Goal: Task Accomplishment & Management: Complete application form

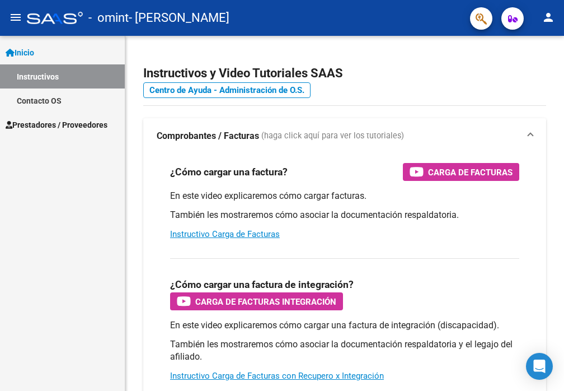
click at [69, 126] on span "Prestadores / Proveedores" at bounding box center [57, 125] width 102 height 12
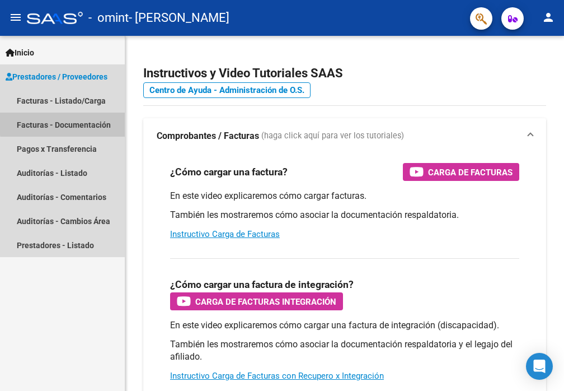
click at [69, 123] on link "Facturas - Documentación" at bounding box center [62, 125] width 125 height 24
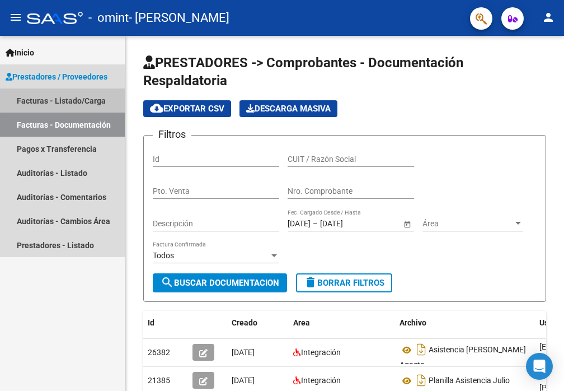
click at [68, 99] on link "Facturas - Listado/Carga" at bounding box center [62, 100] width 125 height 24
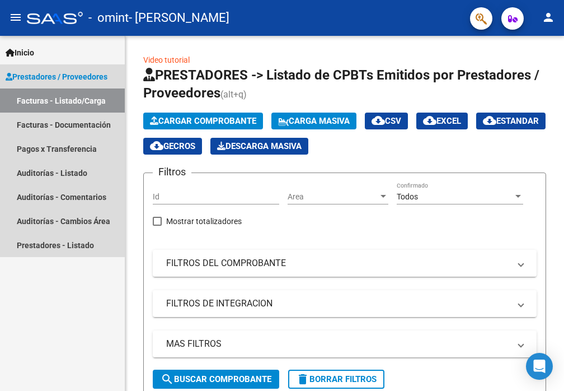
click at [35, 99] on link "Facturas - Listado/Carga" at bounding box center [62, 100] width 125 height 24
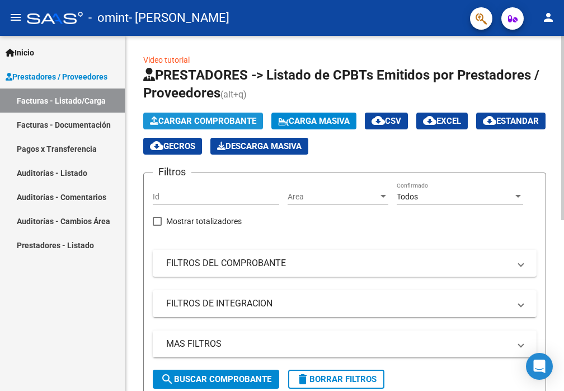
click at [194, 116] on span "Cargar Comprobante" at bounding box center [203, 121] width 106 height 10
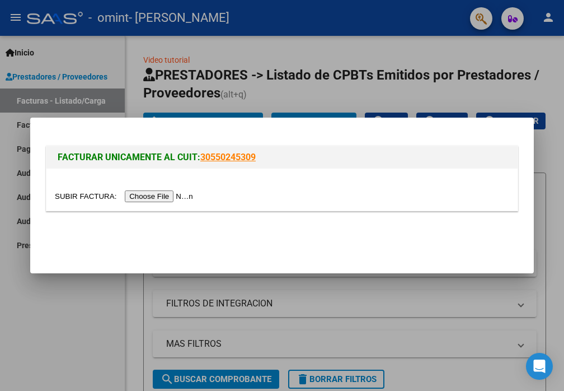
click at [157, 195] on input "file" at bounding box center [126, 196] width 142 height 12
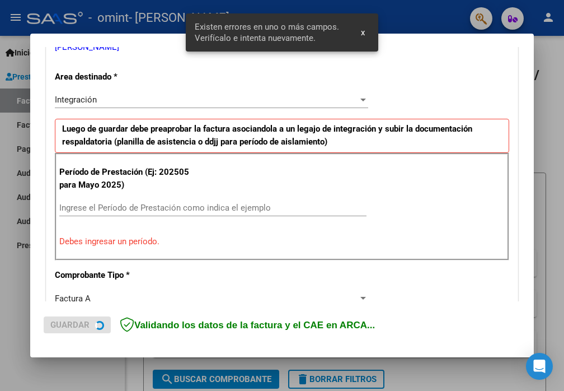
scroll to position [262, 0]
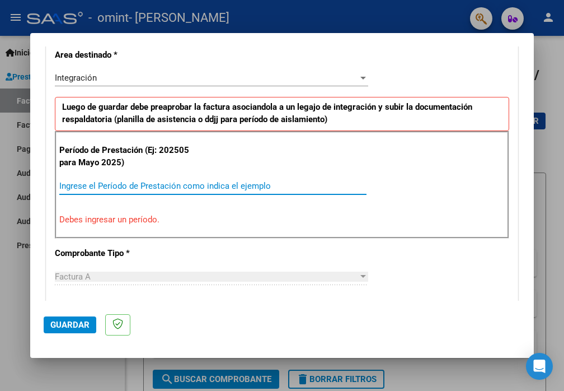
click at [80, 184] on input "Ingrese el Período de Prestación como indica el ejemplo" at bounding box center [212, 186] width 307 height 10
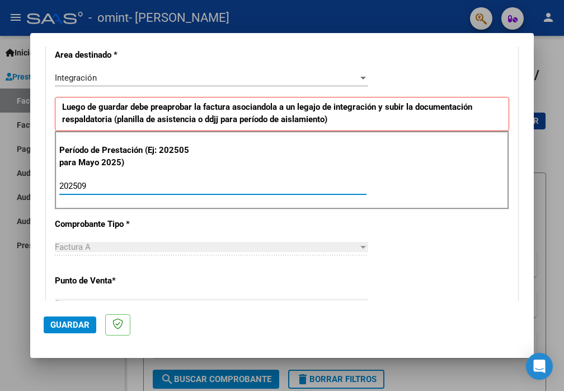
type input "202509"
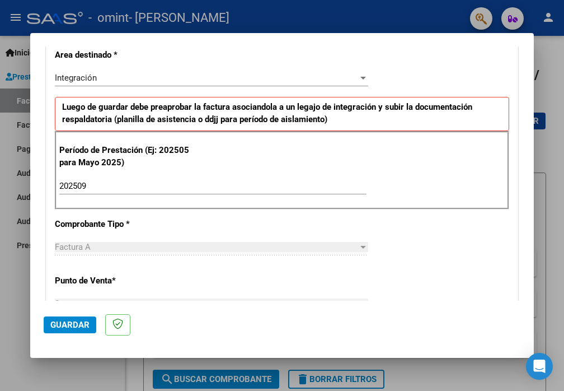
click at [349, 248] on div "Factura A" at bounding box center [206, 247] width 303 height 10
click at [358, 248] on div at bounding box center [363, 246] width 10 height 9
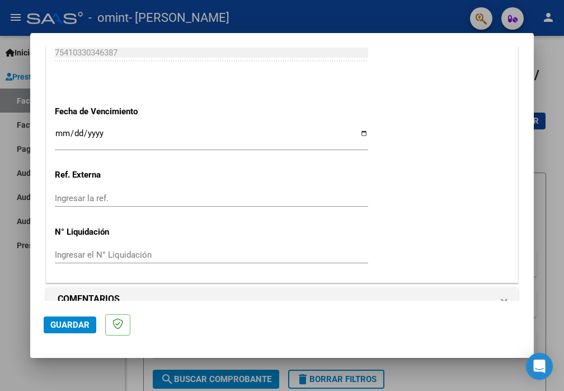
scroll to position [764, 0]
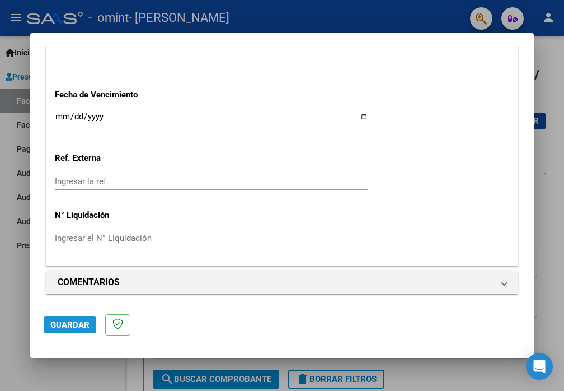
click at [74, 323] on span "Guardar" at bounding box center [69, 325] width 39 height 10
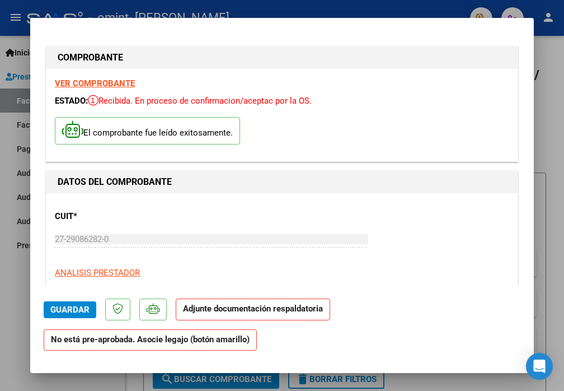
click at [222, 314] on p "Adjunte documentación respaldatoria" at bounding box center [253, 309] width 155 height 22
click at [230, 312] on strong "Adjunte documentación respaldatoria" at bounding box center [253, 308] width 140 height 10
drag, startPoint x: 230, startPoint y: 312, endPoint x: 185, endPoint y: 310, distance: 44.8
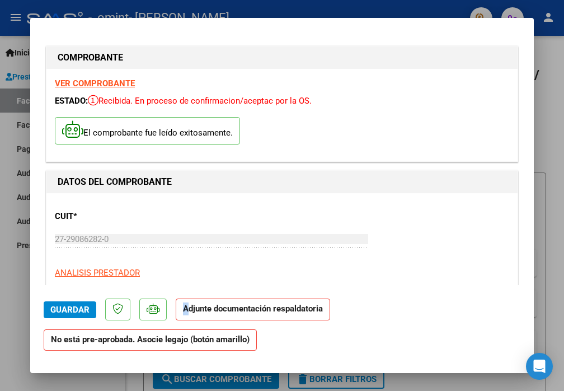
click at [185, 310] on strong "Adjunte documentación respaldatoria" at bounding box center [253, 308] width 140 height 10
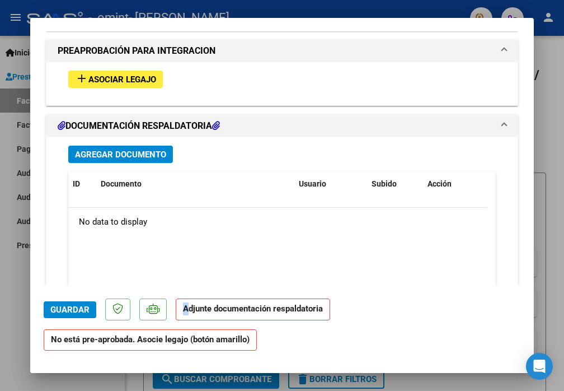
scroll to position [1036, 0]
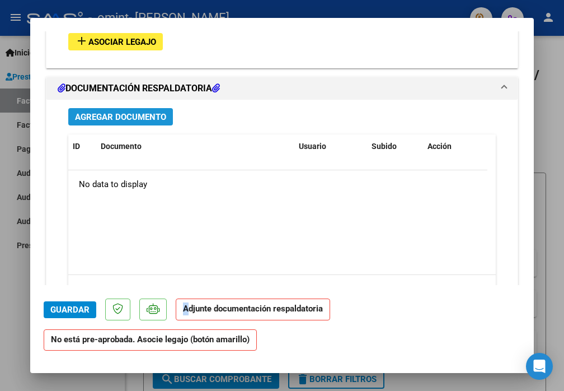
click at [137, 116] on span "Agregar Documento" at bounding box center [120, 117] width 91 height 10
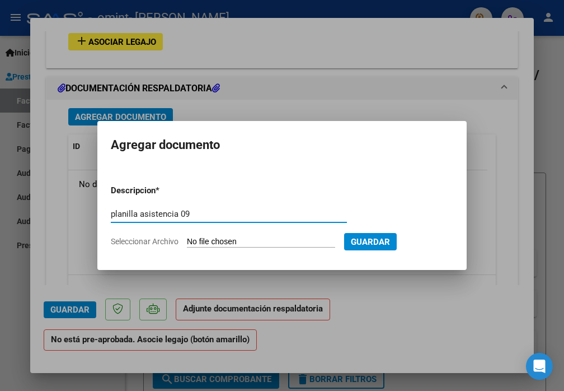
type input "planilla asistencia 09"
click at [141, 240] on span "Seleccionar Archivo" at bounding box center [145, 241] width 68 height 9
click at [187, 240] on input "Seleccionar Archivo" at bounding box center [261, 242] width 148 height 11
type input "C:\fakepath\asis09 [PERSON_NAME].pdf"
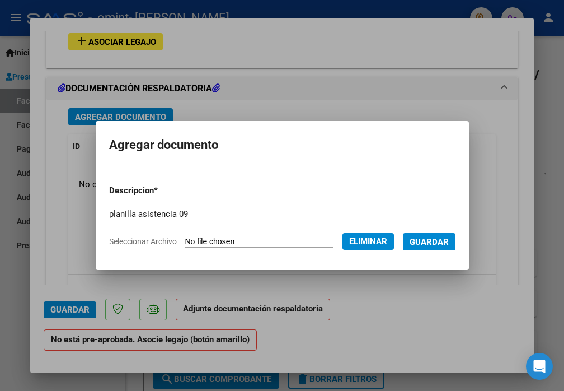
click at [426, 238] on span "Guardar" at bounding box center [429, 242] width 39 height 10
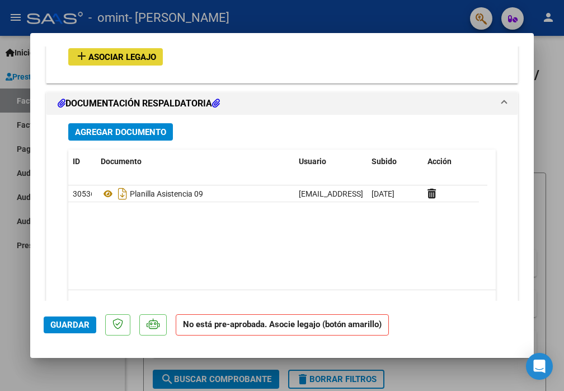
click at [118, 55] on span "Asociar Legajo" at bounding box center [122, 57] width 68 height 10
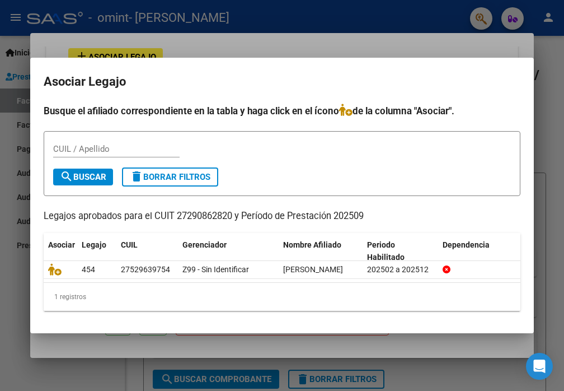
scroll to position [0, 1]
click at [553, 164] on div at bounding box center [282, 195] width 564 height 391
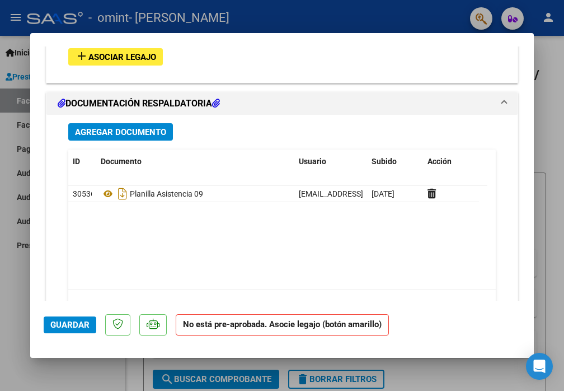
click at [18, 74] on div at bounding box center [282, 195] width 564 height 391
type input "$ 0,00"
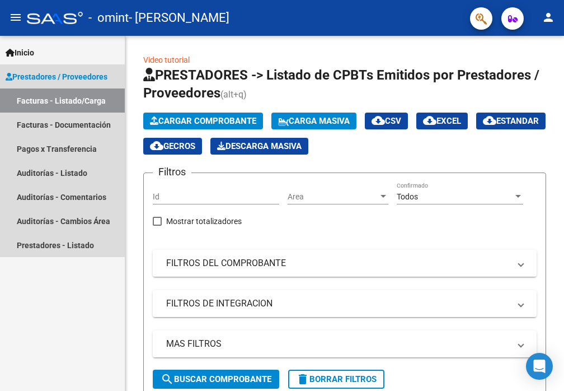
click at [87, 102] on link "Facturas - Listado/Carga" at bounding box center [62, 100] width 125 height 24
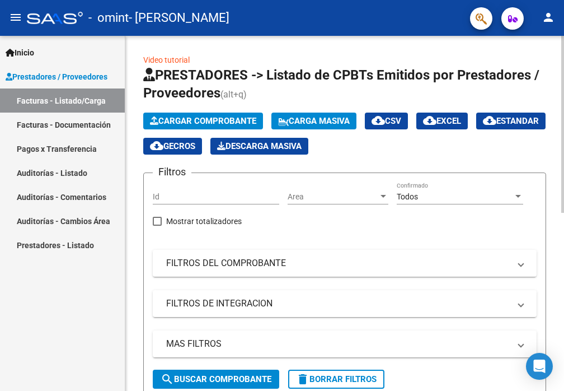
click at [560, 377] on div "Video tutorial PRESTADORES -> Listado de CPBTs Emitidos por Prestadores / Prove…" at bounding box center [344, 388] width 439 height 704
click at [227, 376] on span "search Buscar Comprobante" at bounding box center [216, 379] width 111 height 10
click at [560, 372] on div "Video tutorial PRESTADORES -> Listado de CPBTs Emitidos por Prestadores / Prove…" at bounding box center [344, 388] width 439 height 704
drag, startPoint x: 560, startPoint y: 372, endPoint x: 563, endPoint y: 241, distance: 131.0
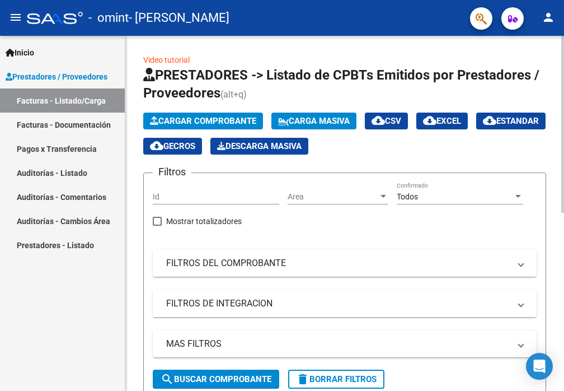
click at [563, 241] on div "Video tutorial PRESTADORES -> Listado de CPBTs Emitidos por Prestadores / Prove…" at bounding box center [346, 388] width 442 height 704
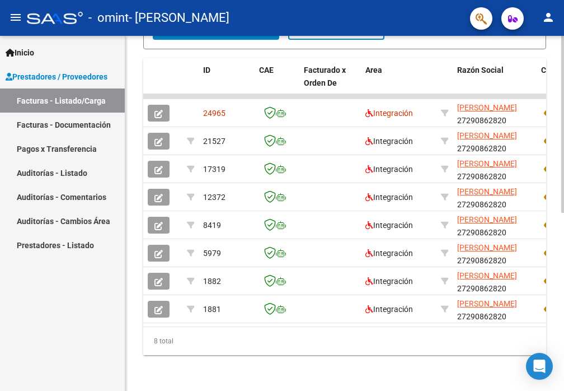
click at [563, 241] on div at bounding box center [563, 213] width 3 height 355
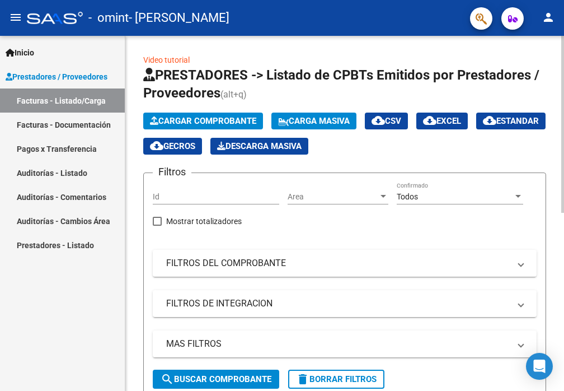
click at [562, 59] on div at bounding box center [563, 213] width 3 height 355
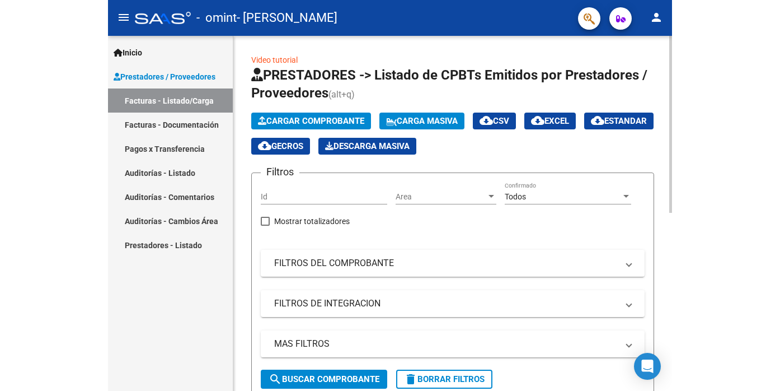
scroll to position [355, 0]
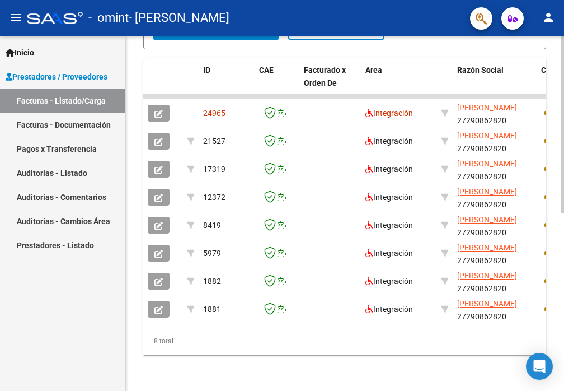
click at [564, 373] on div at bounding box center [563, 213] width 3 height 355
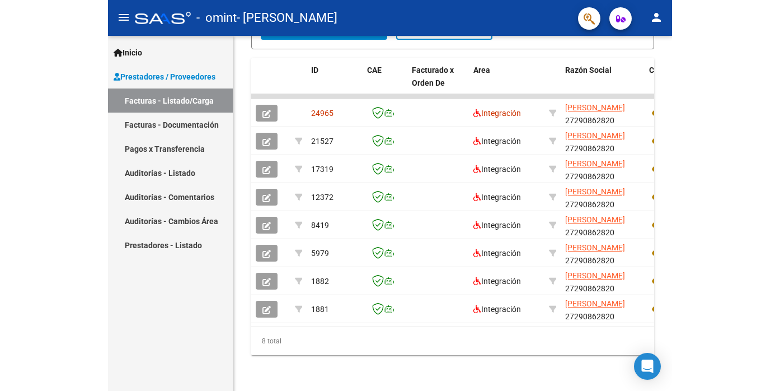
scroll to position [326, 0]
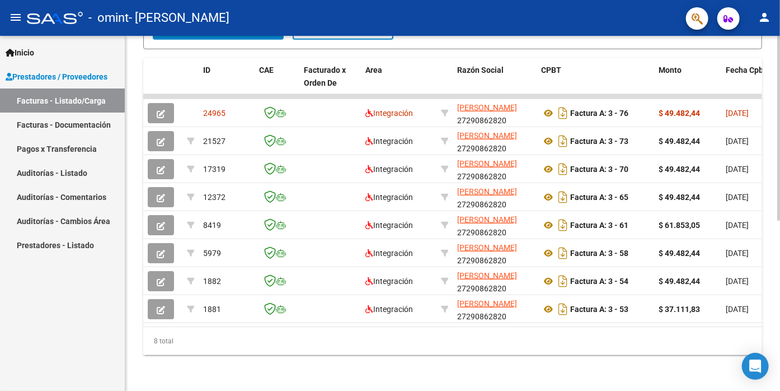
click at [564, 63] on div "Video tutorial PRESTADORES -> Listado de CPBTs Emitidos por Prestadores / Prove…" at bounding box center [452, 68] width 655 height 645
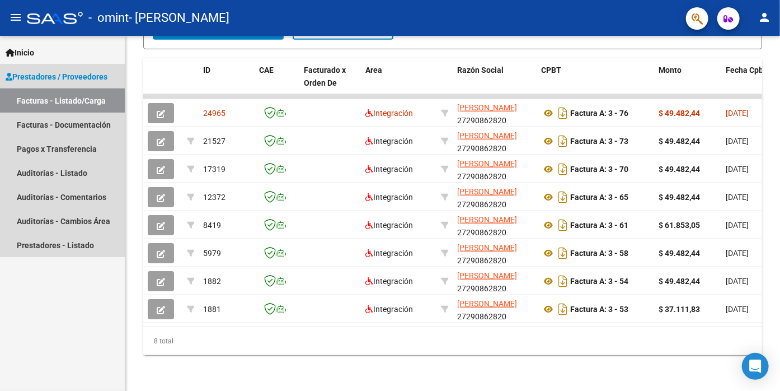
click at [41, 104] on link "Facturas - Listado/Carga" at bounding box center [62, 100] width 125 height 24
